Goal: Task Accomplishment & Management: Manage account settings

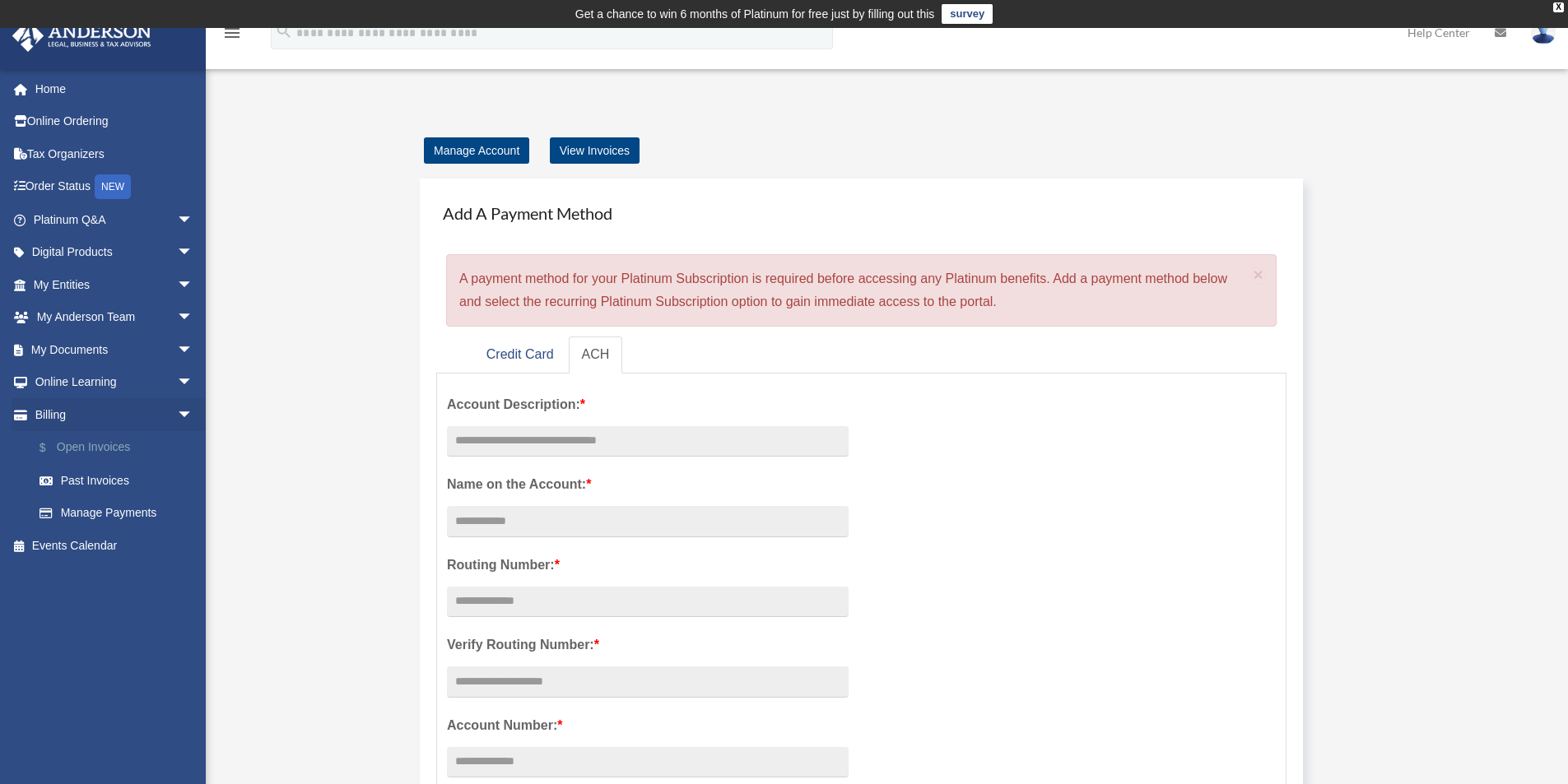
click at [78, 446] on link "$ Open Invoices" at bounding box center [121, 448] width 195 height 34
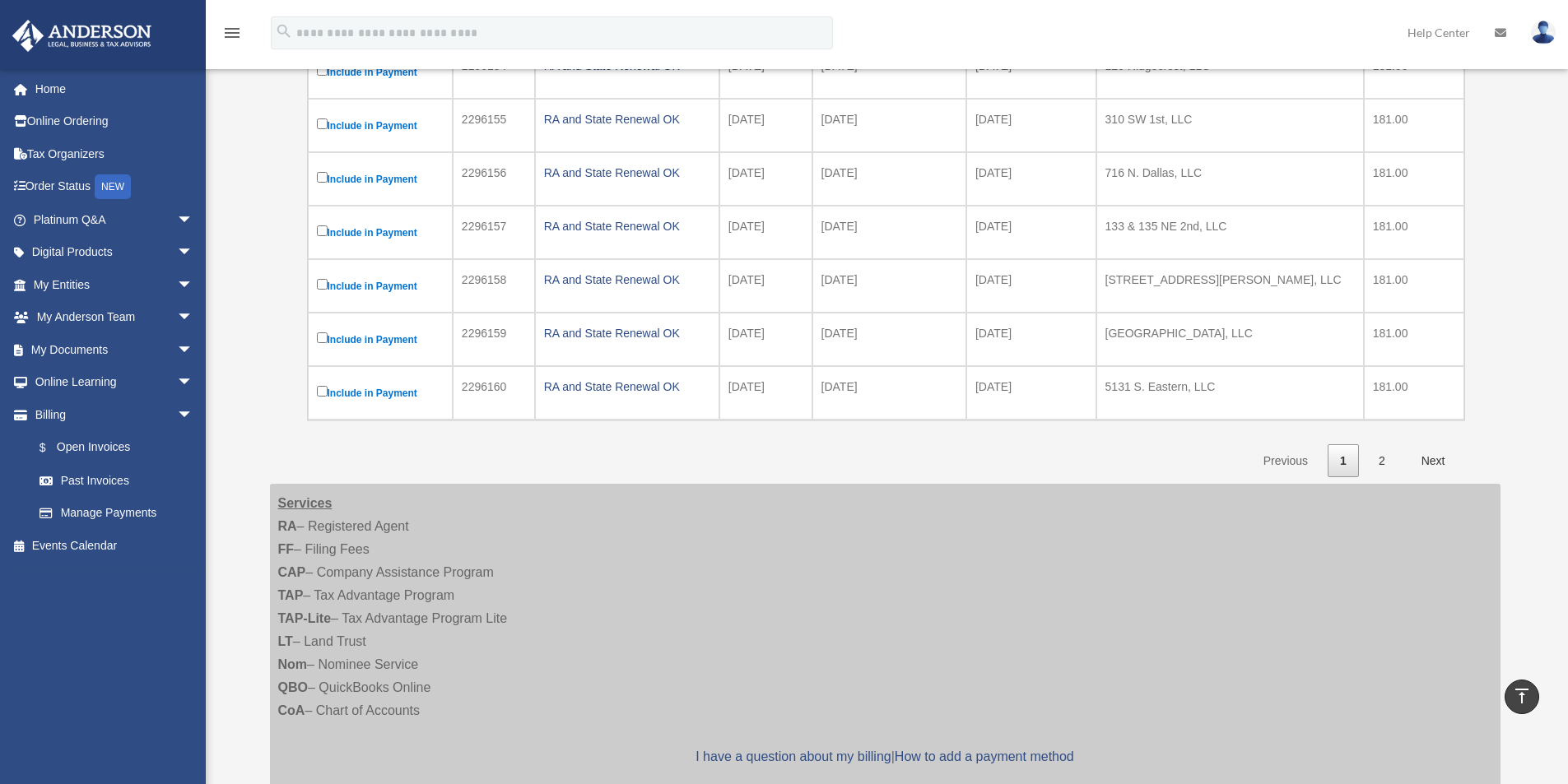
scroll to position [329, 0]
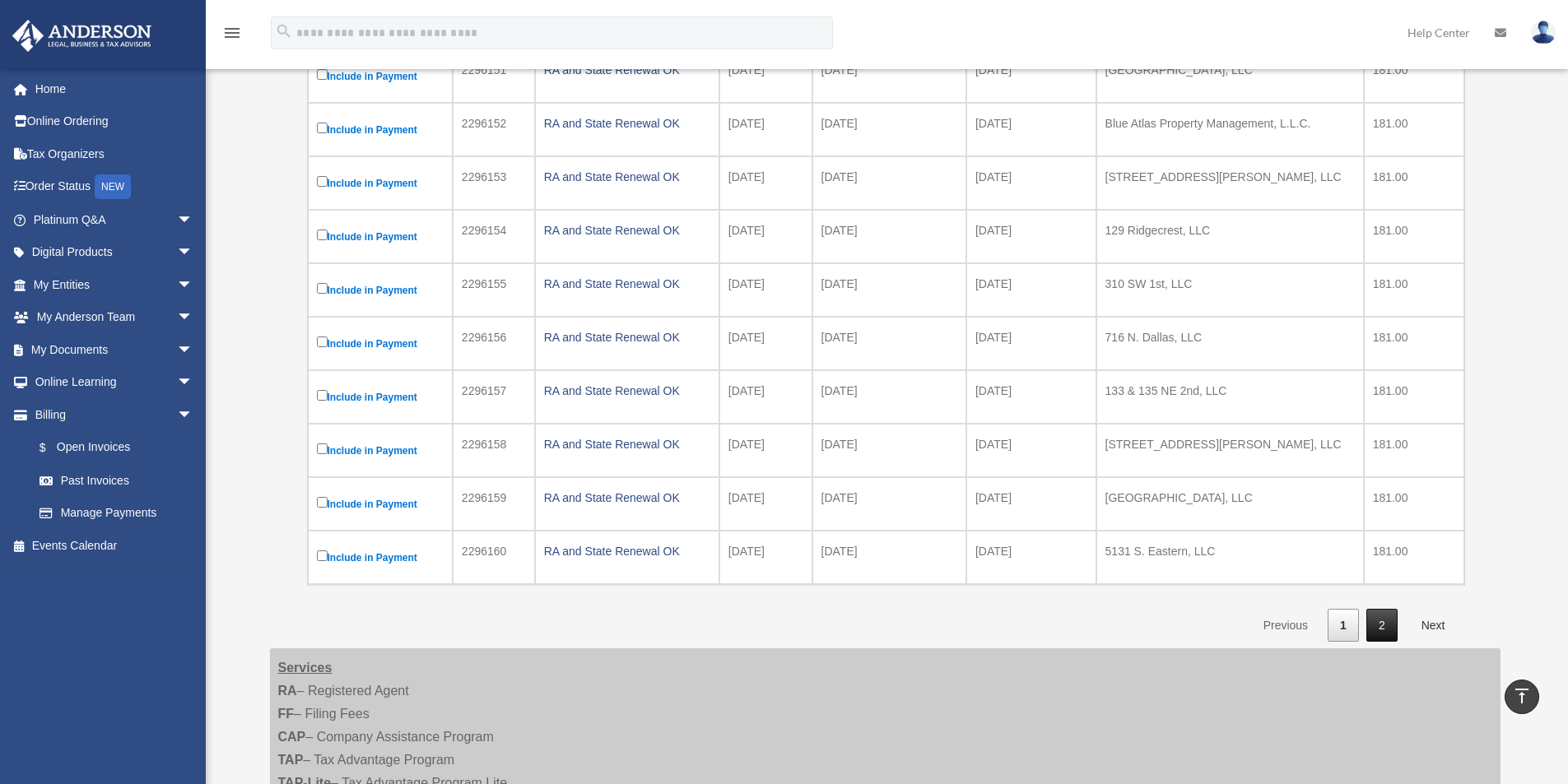
click at [1386, 628] on link "2" at bounding box center [1382, 625] width 31 height 34
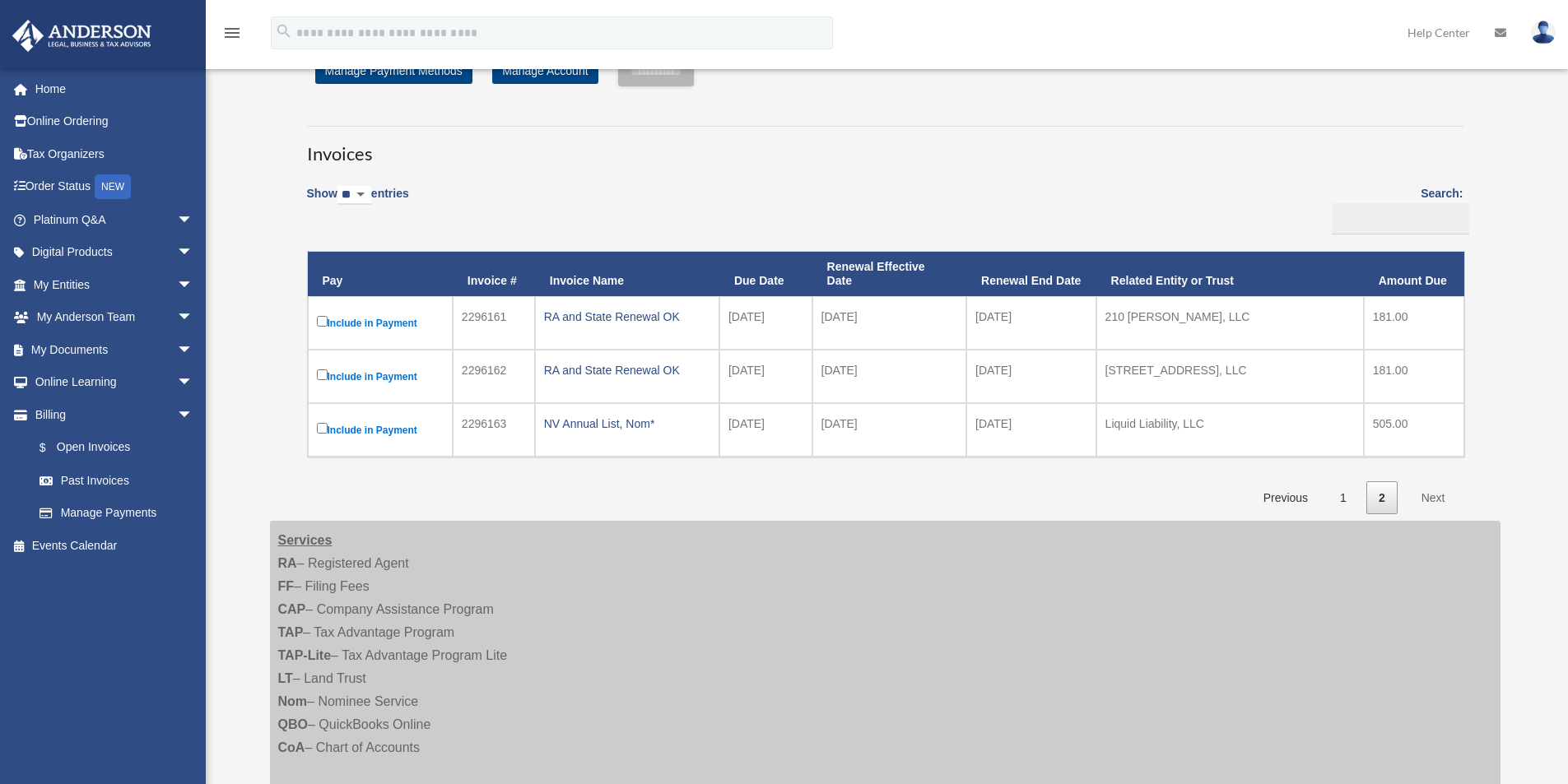
scroll to position [247, 0]
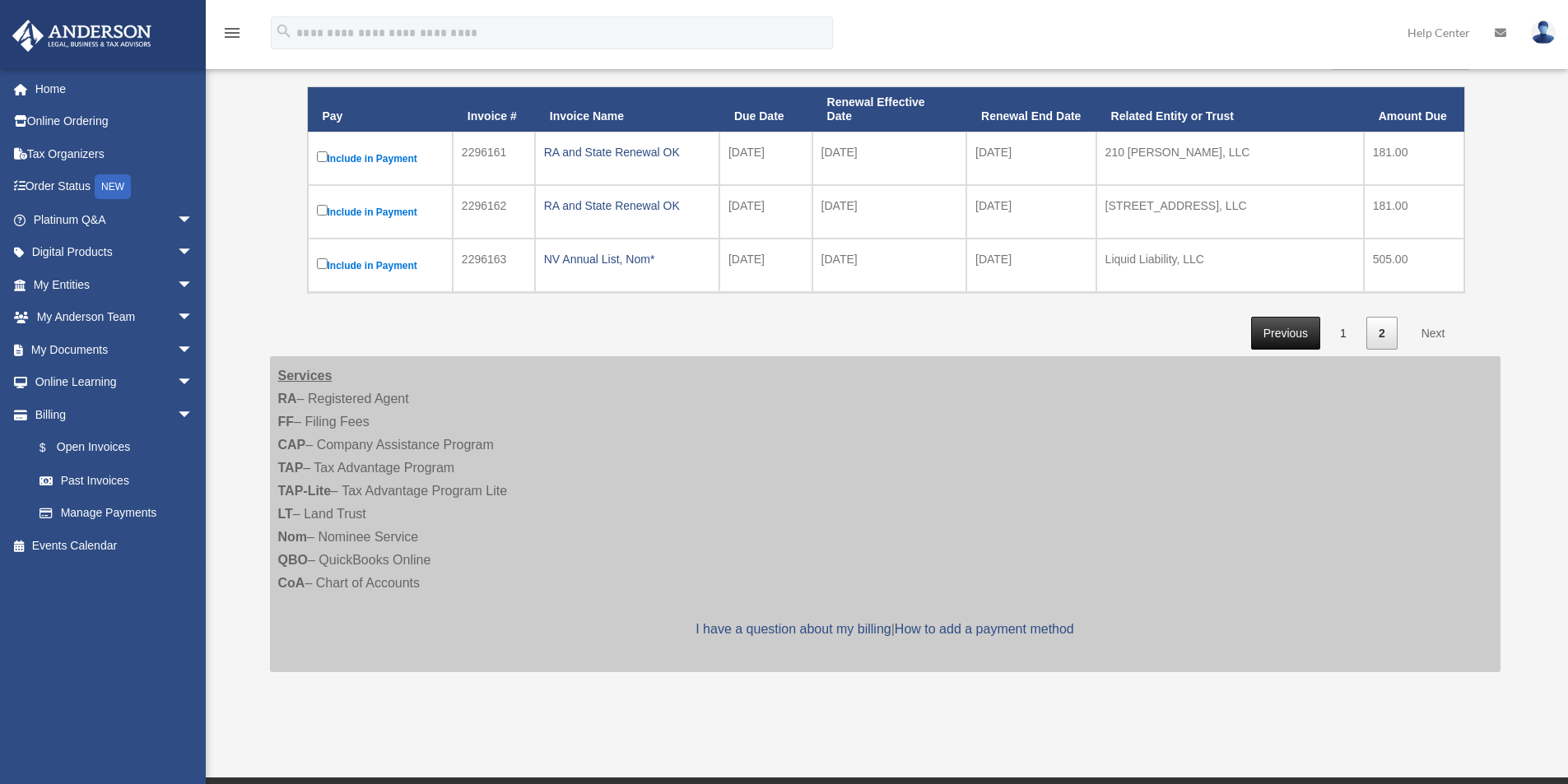
click at [1278, 333] on link "Previous" at bounding box center [1285, 333] width 69 height 34
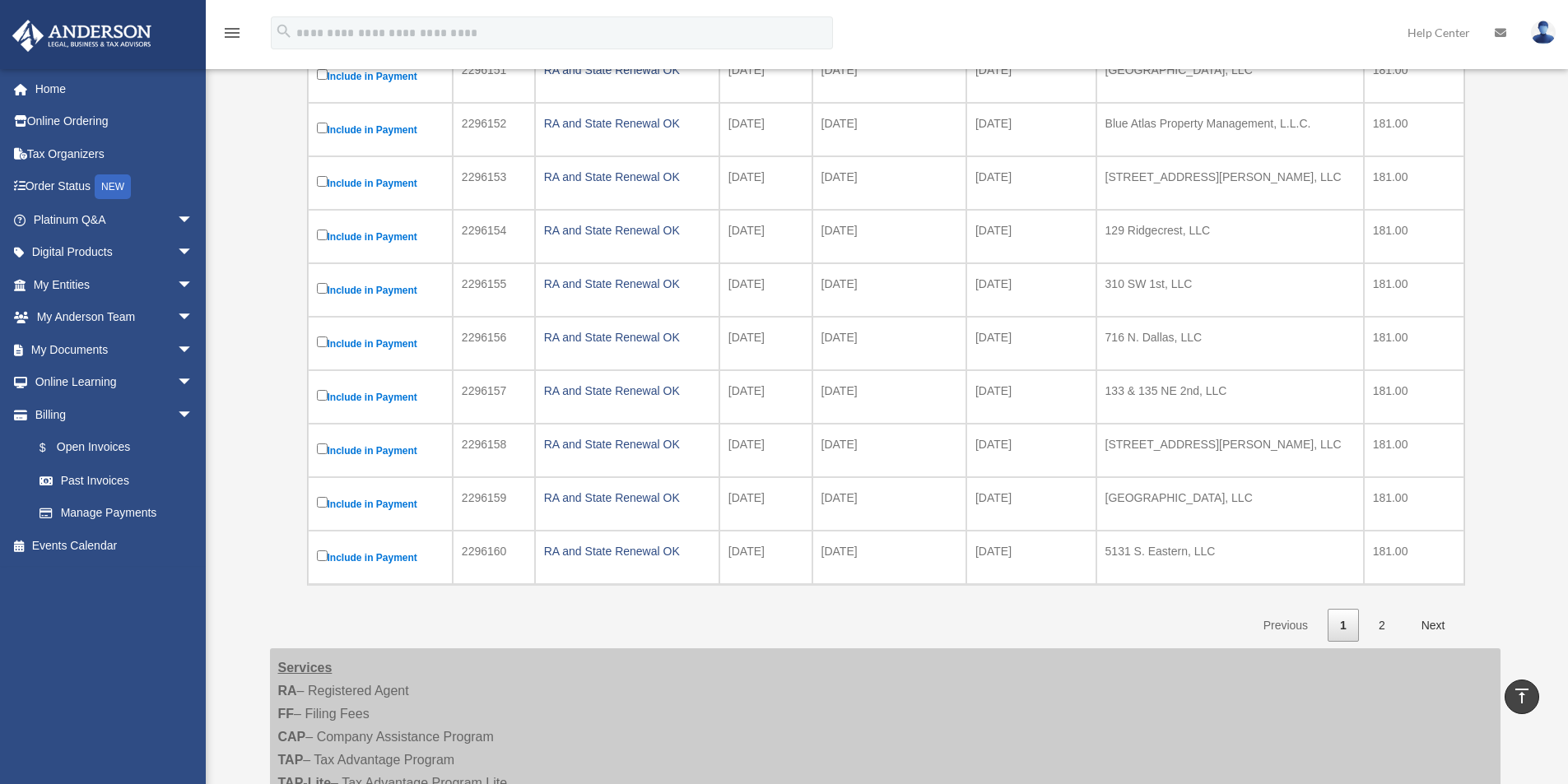
scroll to position [0, 0]
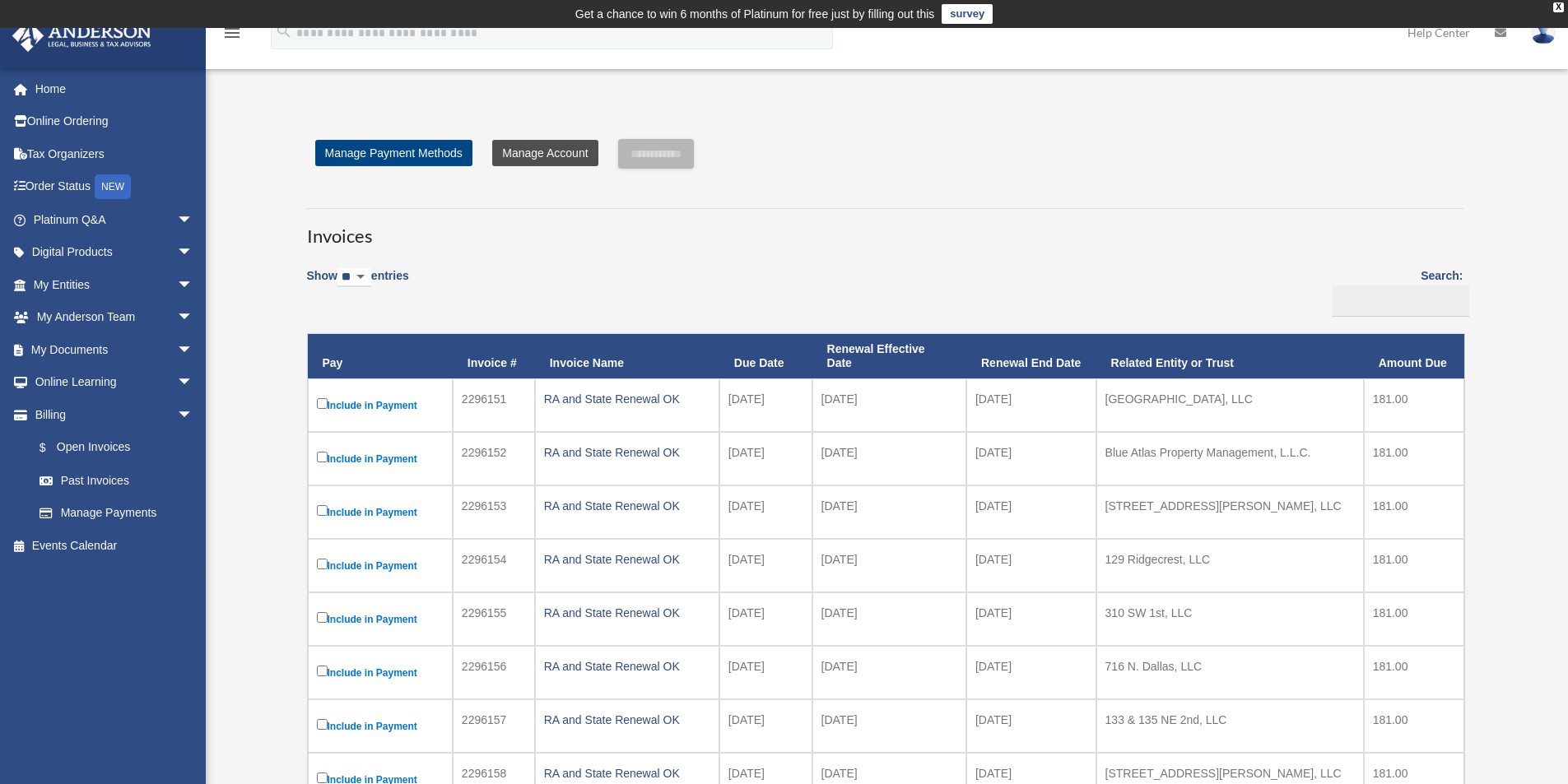
click at [525, 153] on link "Manage Account" at bounding box center [544, 153] width 105 height 26
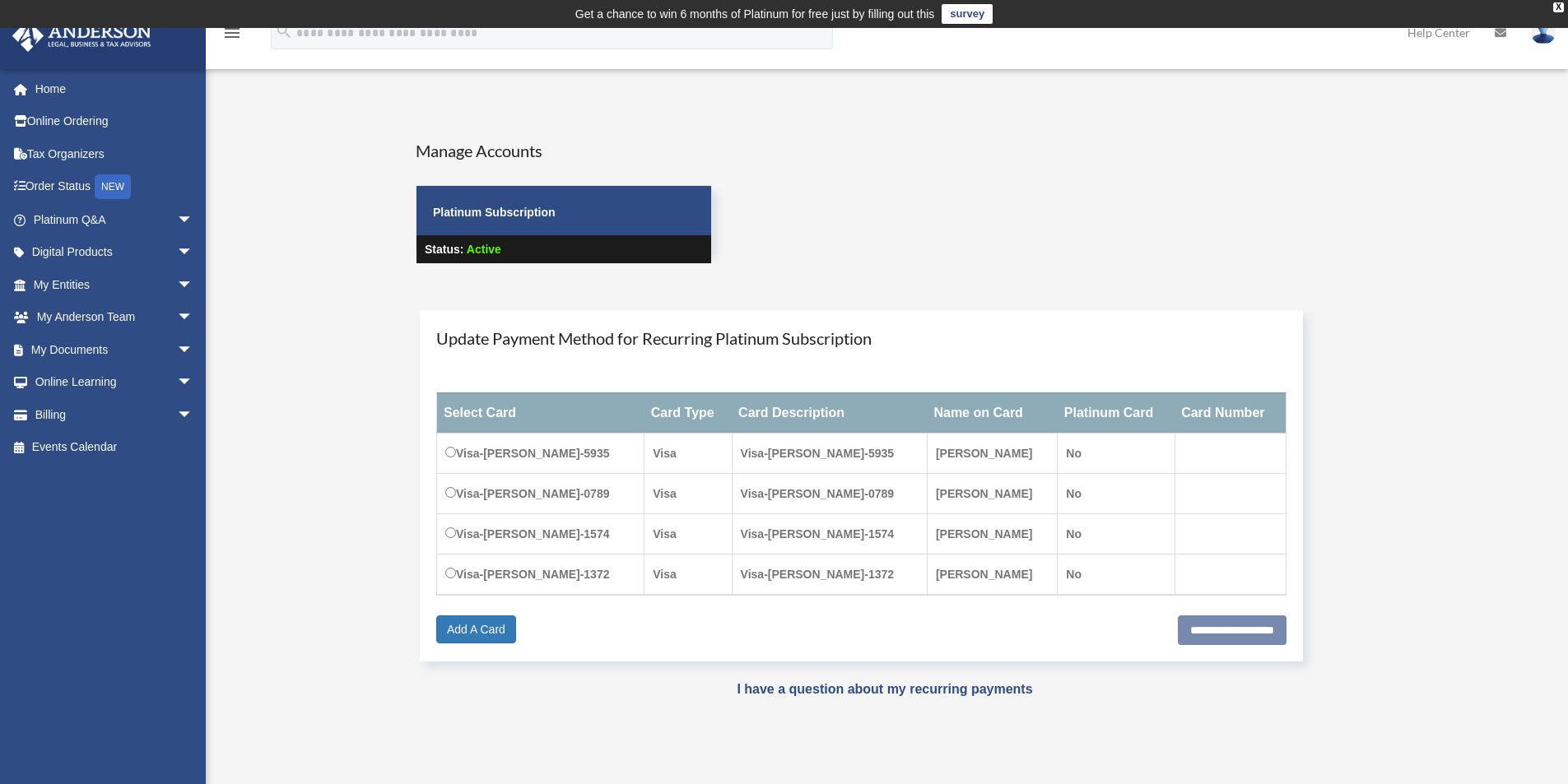
click at [1545, 34] on img at bounding box center [1543, 32] width 25 height 24
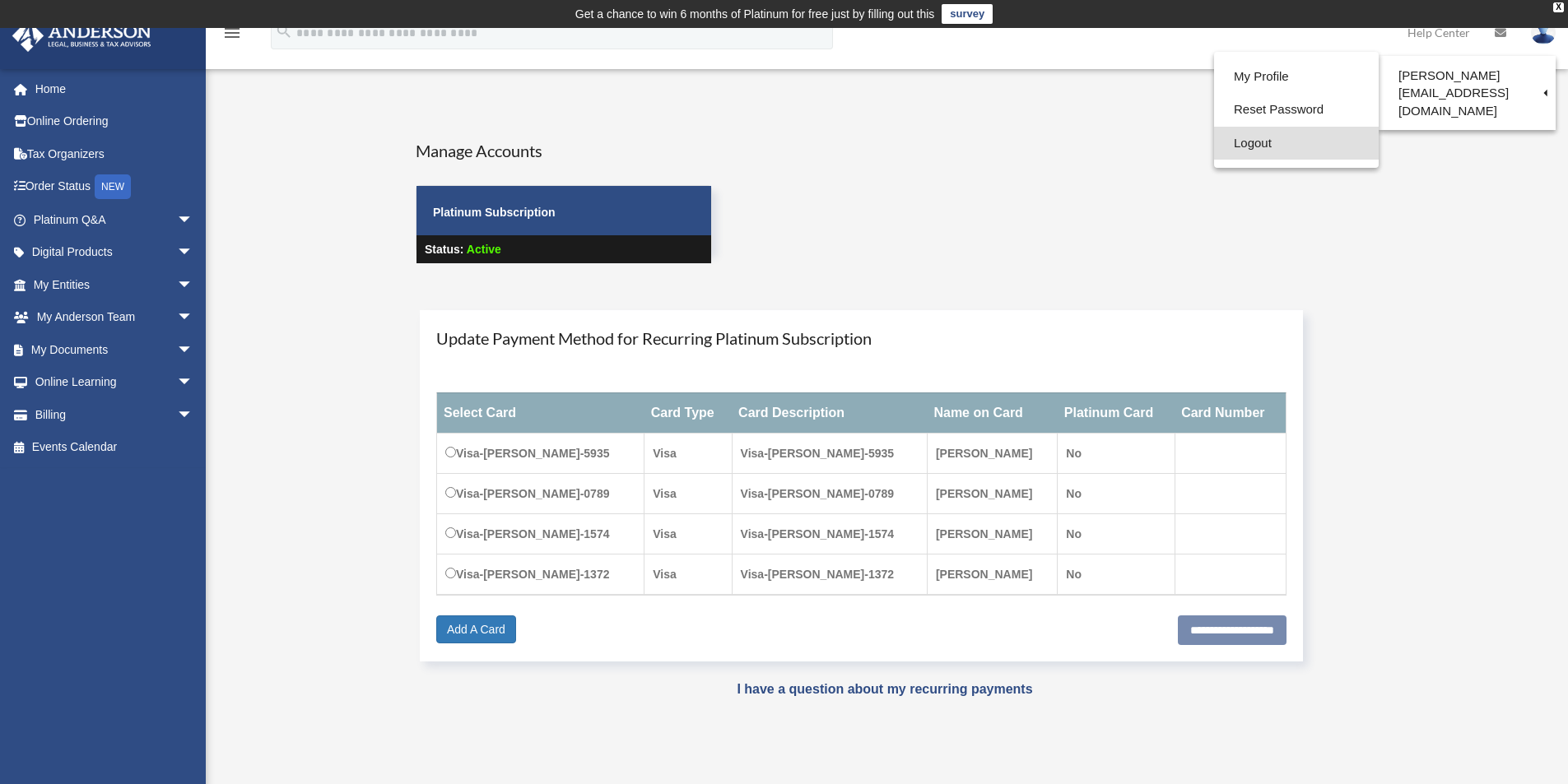
click at [1214, 145] on link "Logout" at bounding box center [1296, 143] width 164 height 34
